Goal: Task Accomplishment & Management: Complete application form

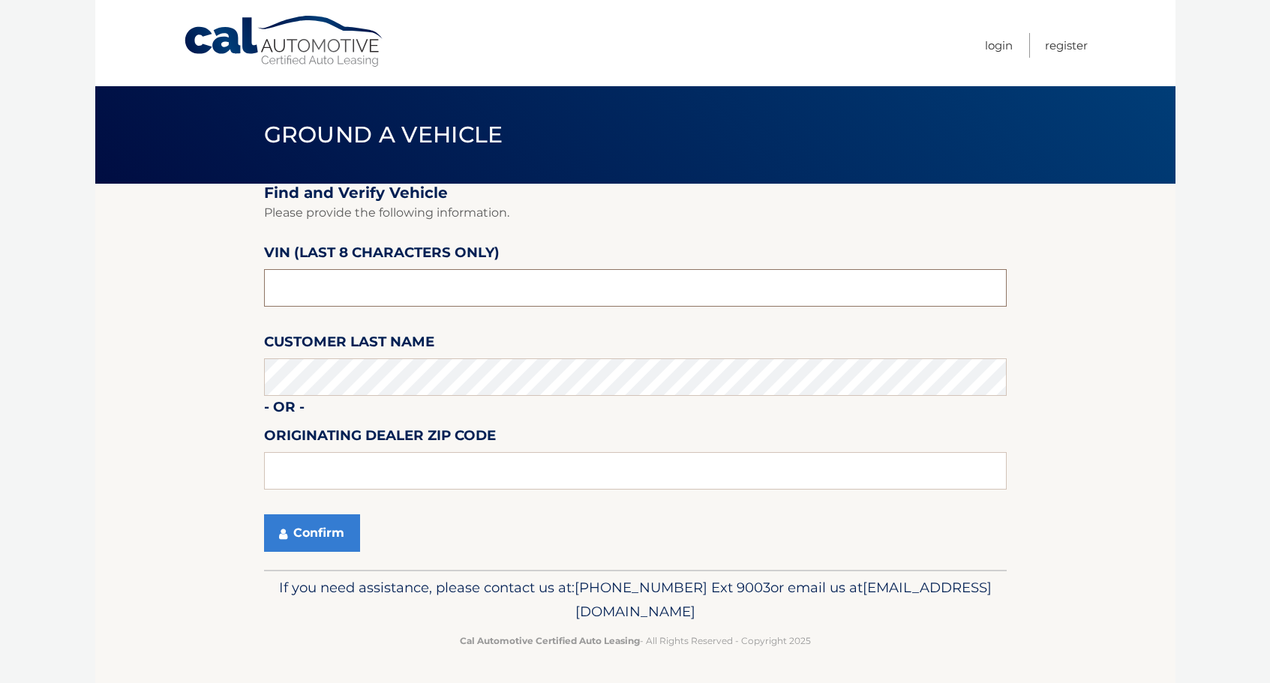
click at [359, 287] on input "text" at bounding box center [635, 288] width 743 height 38
click at [319, 292] on input "text" at bounding box center [635, 288] width 743 height 38
type input "P2168353"
click at [338, 528] on button "Confirm" at bounding box center [312, 534] width 96 height 38
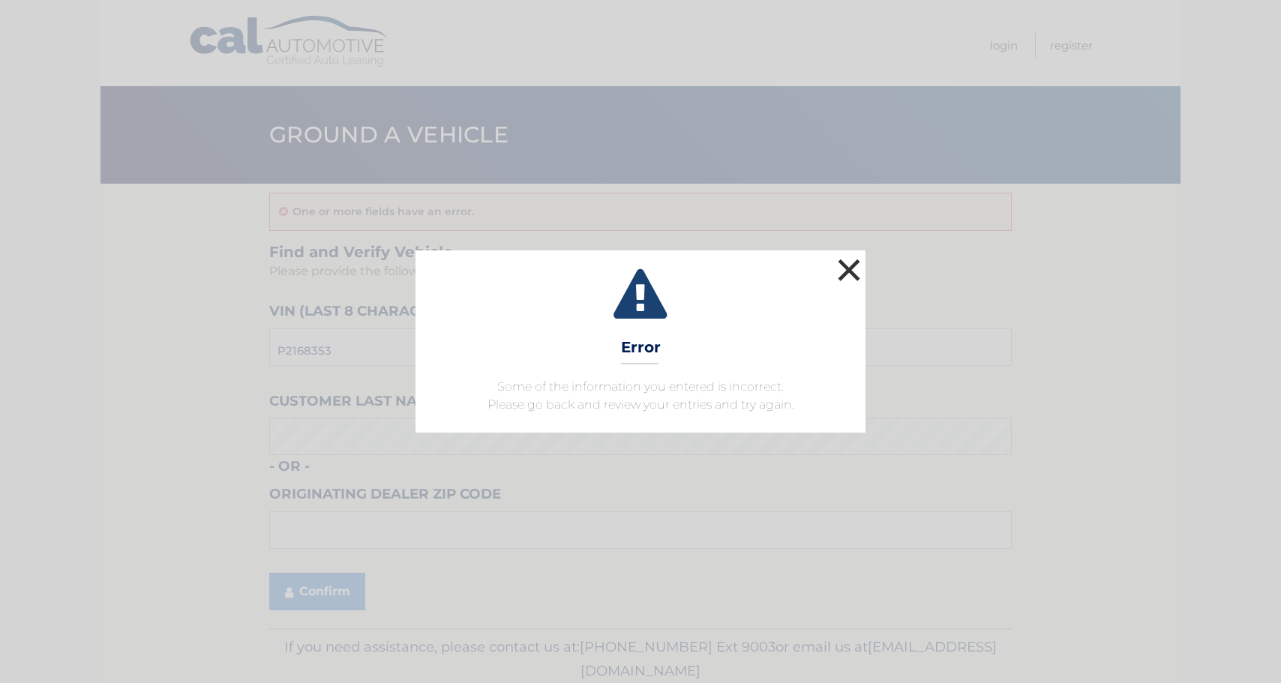
click at [852, 263] on button "×" at bounding box center [849, 270] width 30 height 30
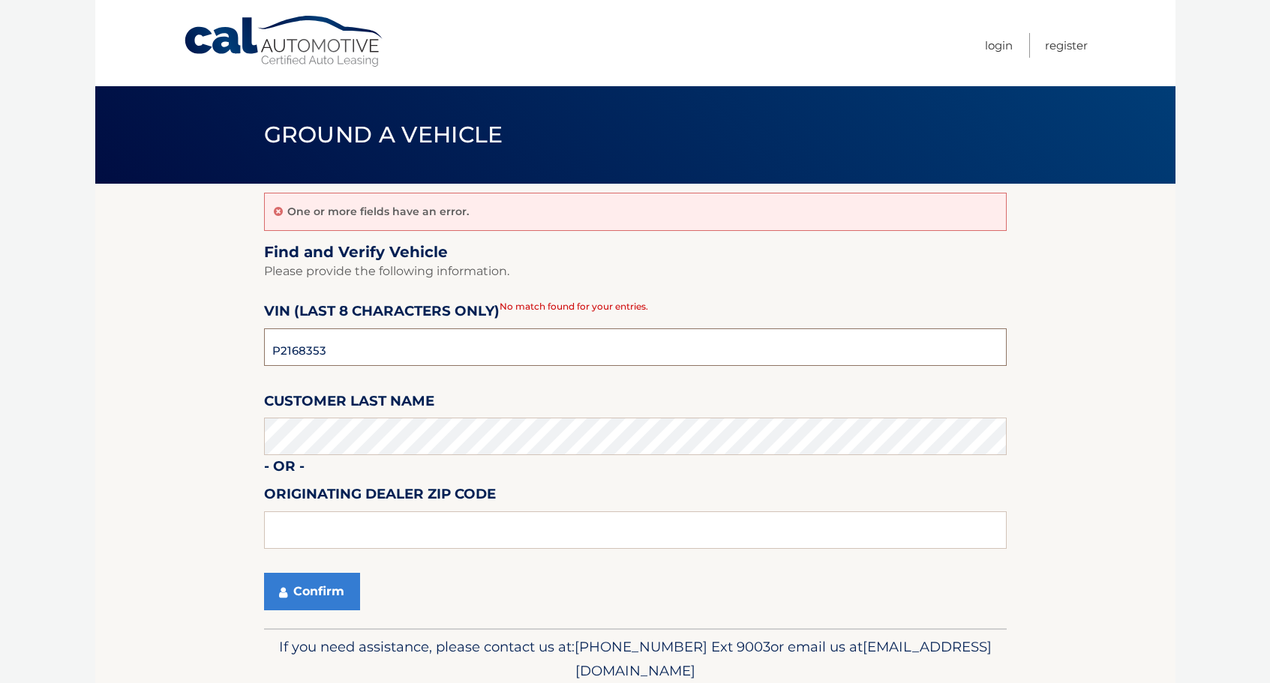
click at [345, 350] on input "P2168353" at bounding box center [635, 348] width 743 height 38
type input "P*******"
type input "NH266894"
click at [343, 593] on button "Confirm" at bounding box center [312, 592] width 96 height 38
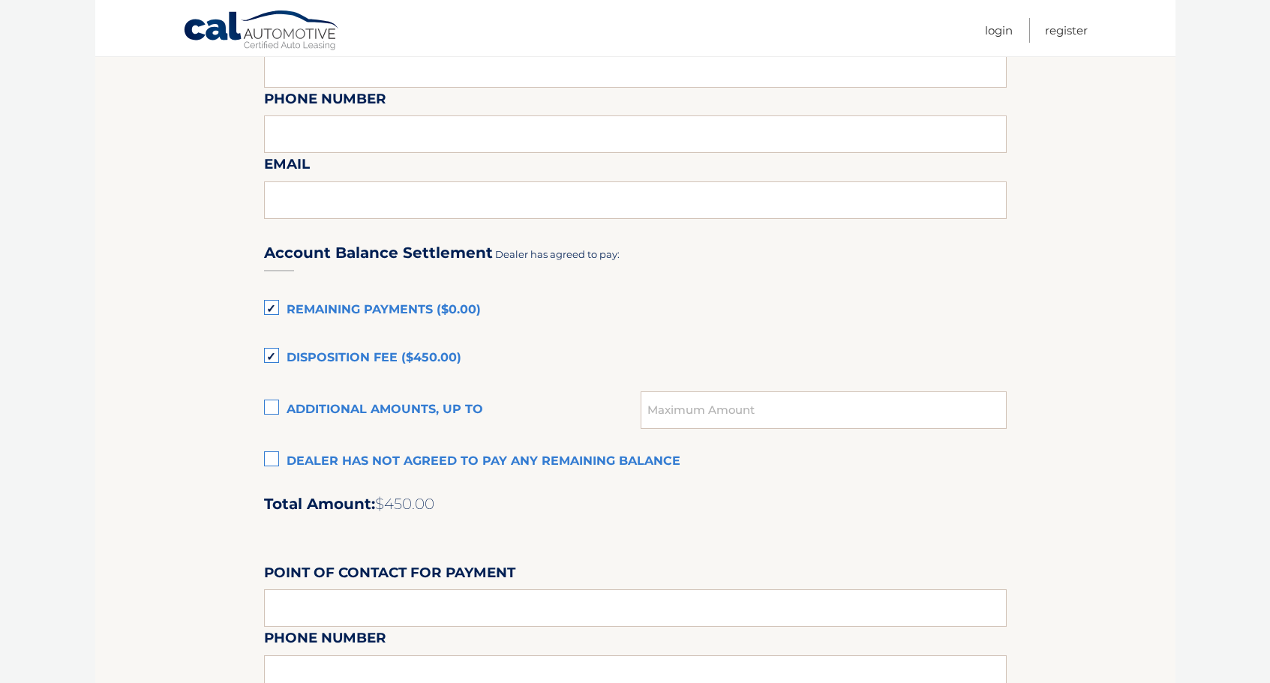
scroll to position [900, 0]
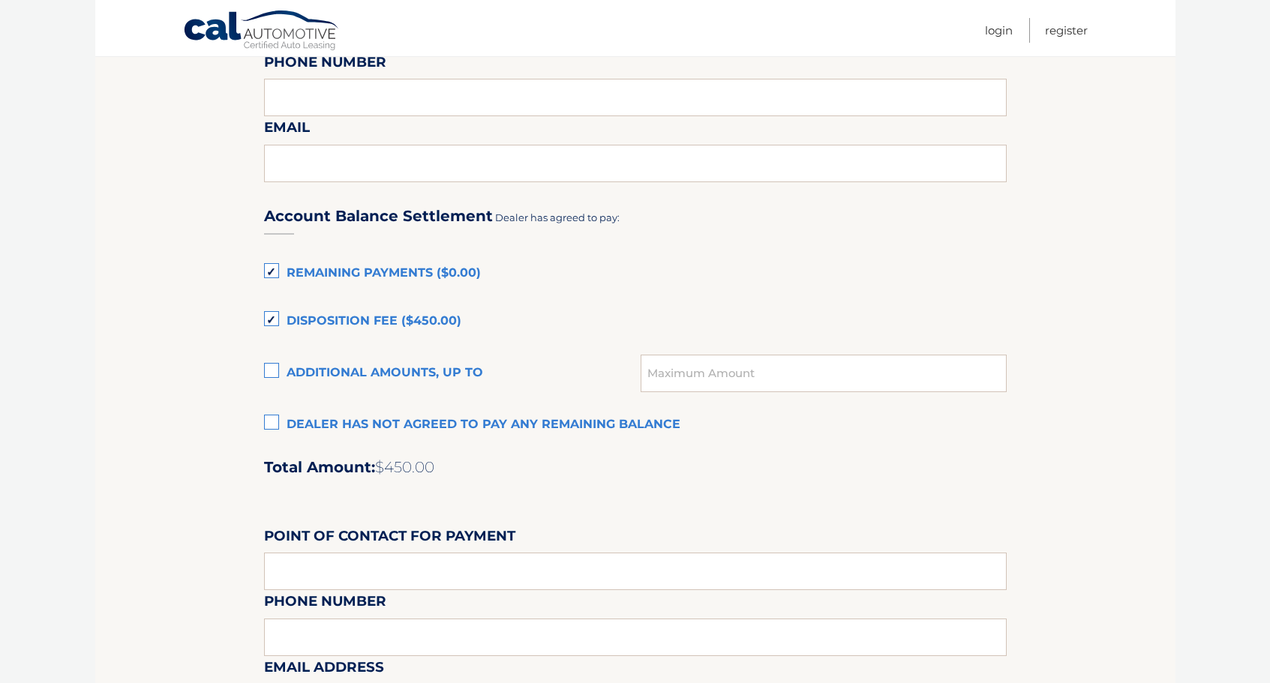
click at [274, 267] on label "Remaining Payments ($0.00)" at bounding box center [635, 274] width 743 height 30
click at [0, 0] on input "Remaining Payments ($0.00)" at bounding box center [0, 0] width 0 height 0
click at [271, 316] on label "Disposition Fee ($450.00)" at bounding box center [635, 322] width 743 height 30
click at [0, 0] on input "Disposition Fee ($450.00)" at bounding box center [0, 0] width 0 height 0
click at [273, 315] on label "Disposition Fee ($450.00)" at bounding box center [635, 322] width 743 height 30
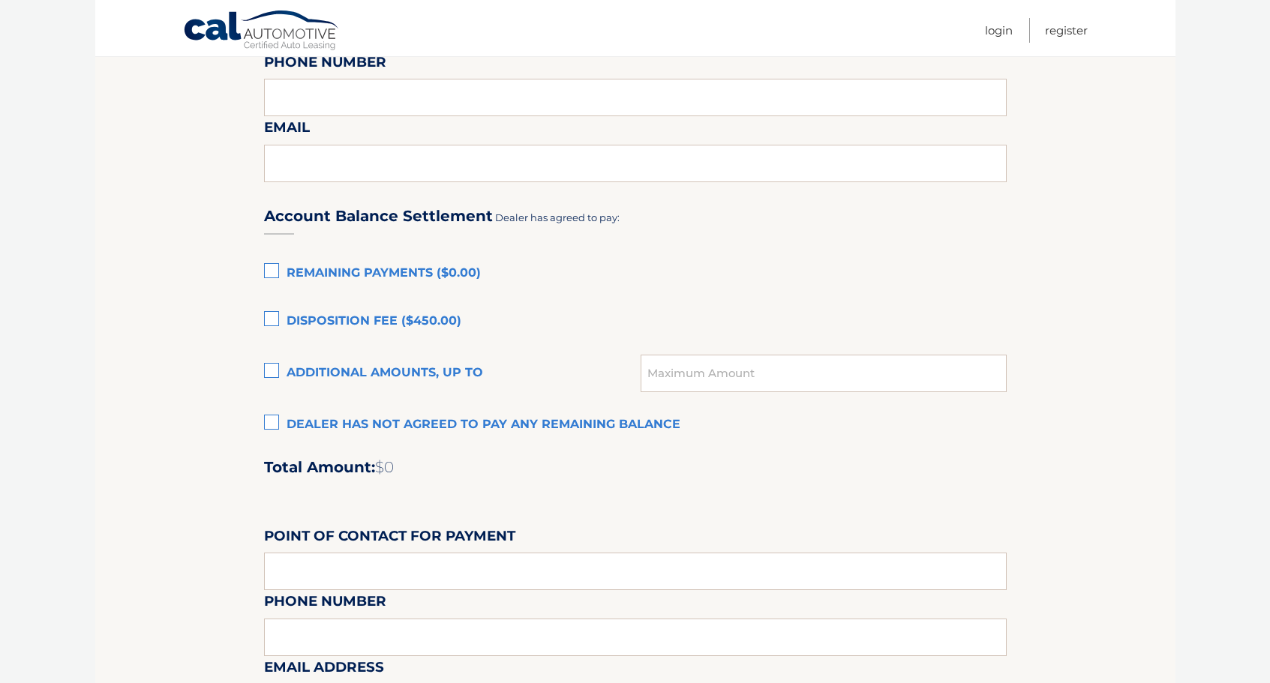
click at [0, 0] on input "Disposition Fee ($450.00)" at bounding box center [0, 0] width 0 height 0
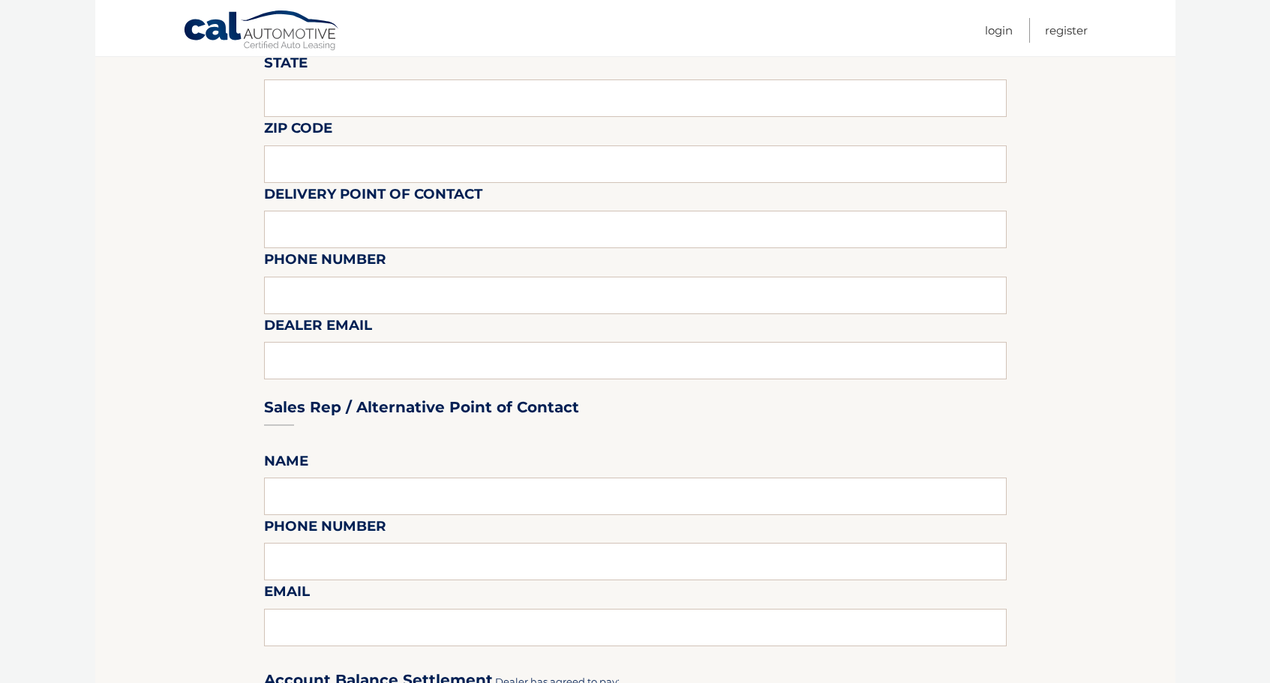
scroll to position [433, 0]
